Goal: Communication & Community: Answer question/provide support

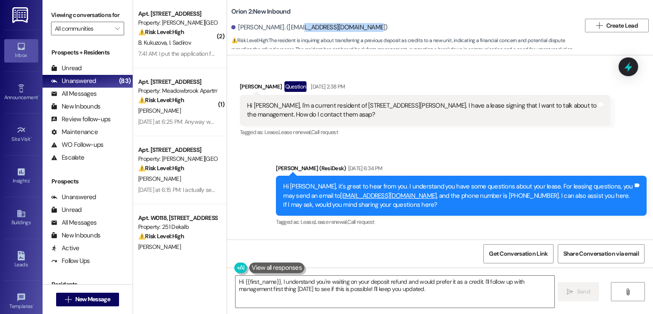
scroll to position [1609, 0]
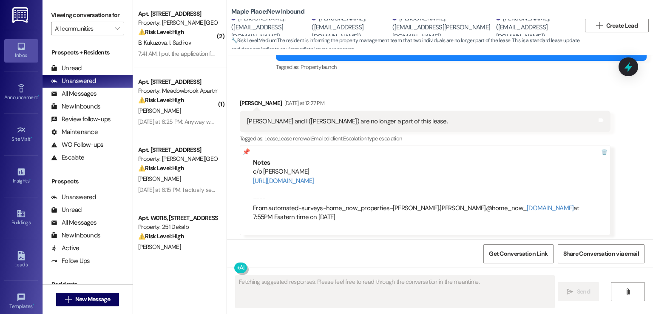
scroll to position [83, 0]
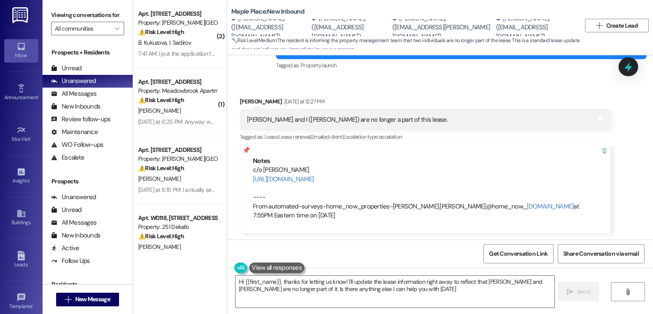
type textarea "Hi {{first_name}}, thanks for letting us know! I'll update the lease informatio…"
drag, startPoint x: 557, startPoint y: 31, endPoint x: 483, endPoint y: 30, distance: 74.8
click at [496, 30] on div "[PERSON_NAME]. ([EMAIL_ADDRESS][DOMAIN_NAME])" at bounding box center [535, 27] width 78 height 27
copy div "[EMAIL_ADDRESS][DOMAIN_NAME]"
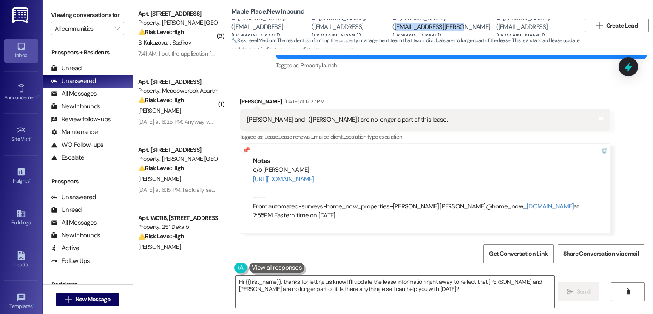
drag, startPoint x: 461, startPoint y: 31, endPoint x: 398, endPoint y: 30, distance: 63.3
click at [398, 30] on div "[PERSON_NAME]. ([EMAIL_ADDRESS][PERSON_NAME][DOMAIN_NAME])" at bounding box center [443, 27] width 102 height 27
copy div "[EMAIL_ADDRESS][PERSON_NAME][DOMAIN_NAME]"
